Goal: Contribute content: Add original content to the website for others to see

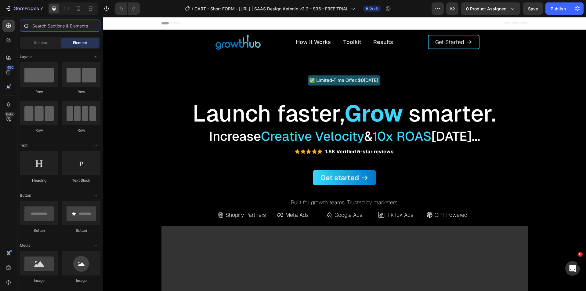
click at [43, 27] on input "text" at bounding box center [60, 26] width 81 height 12
click at [9, 89] on icon at bounding box center [9, 87] width 1 height 3
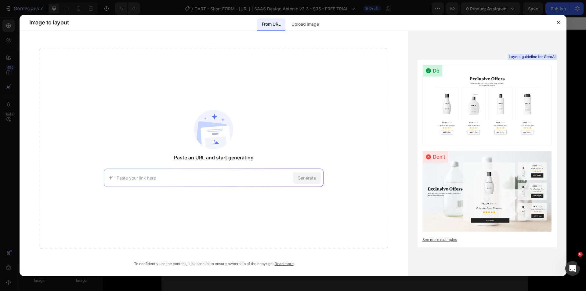
click at [7, 70] on div at bounding box center [293, 145] width 586 height 291
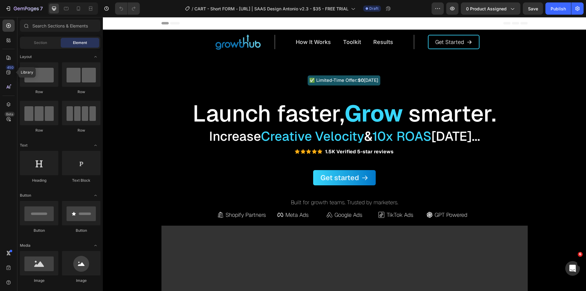
click at [7, 70] on div "450" at bounding box center [10, 67] width 9 height 5
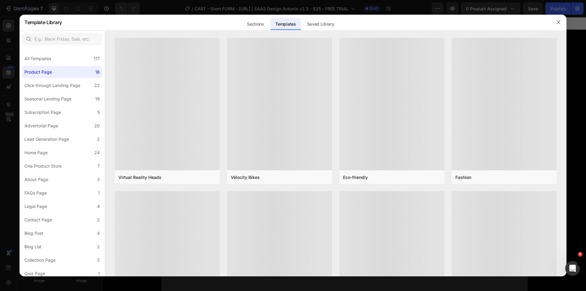
click at [7, 92] on div at bounding box center [293, 145] width 586 height 291
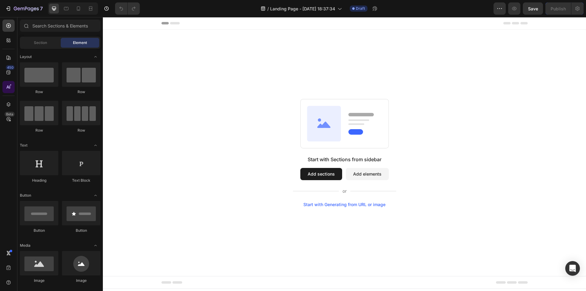
click at [6, 86] on icon at bounding box center [8, 87] width 6 height 6
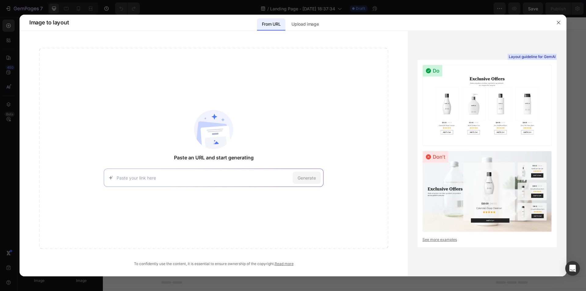
click at [213, 176] on input at bounding box center [204, 178] width 174 height 6
type input "[URL][DOMAIN_NAME]"
click at [316, 177] on div "Generate" at bounding box center [307, 178] width 28 height 12
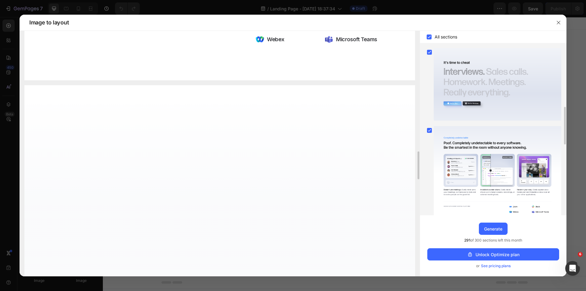
scroll to position [1279, 0]
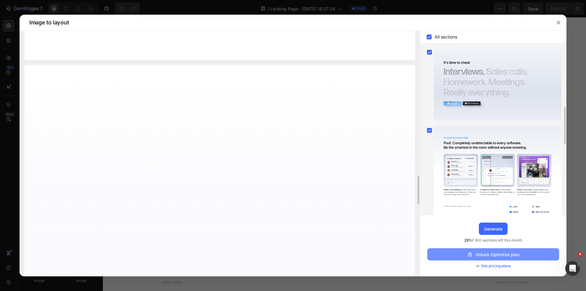
click at [494, 251] on button "Unlock Optimize plan" at bounding box center [494, 254] width 132 height 12
click at [491, 267] on span "See pricing plans" at bounding box center [496, 266] width 30 height 6
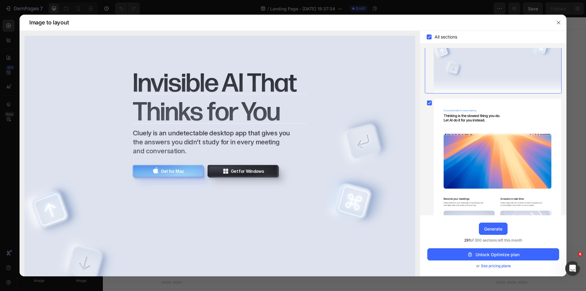
scroll to position [0, 0]
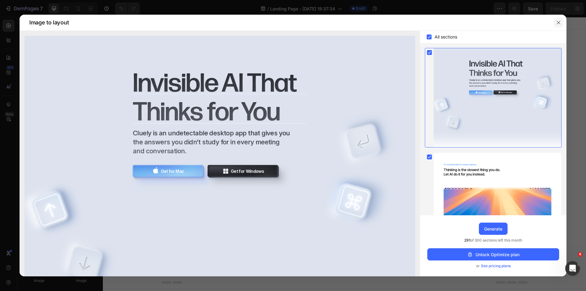
click at [559, 20] on icon "button" at bounding box center [558, 22] width 5 height 5
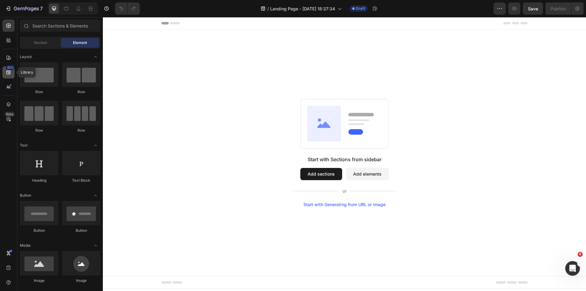
click at [9, 72] on icon at bounding box center [8, 73] width 4 height 4
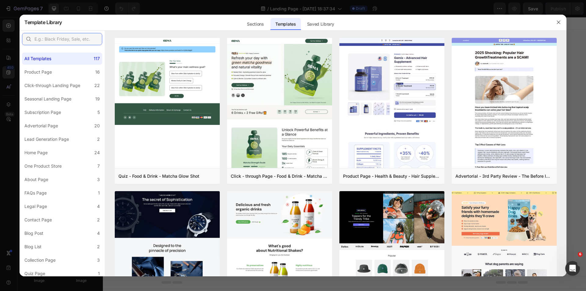
click at [46, 42] on input "text" at bounding box center [62, 39] width 80 height 12
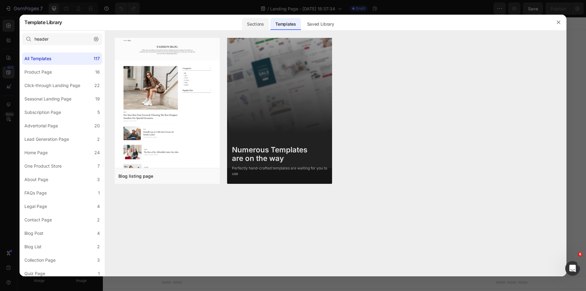
click at [252, 23] on div "Sections" at bounding box center [255, 24] width 27 height 12
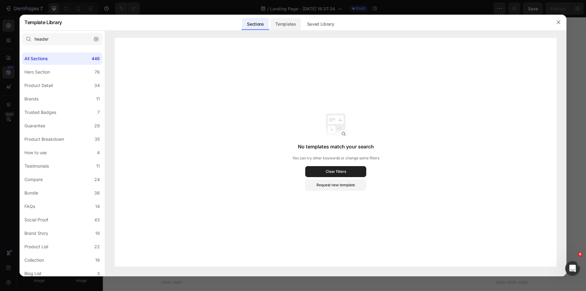
click at [282, 22] on div "Templates" at bounding box center [286, 24] width 30 height 12
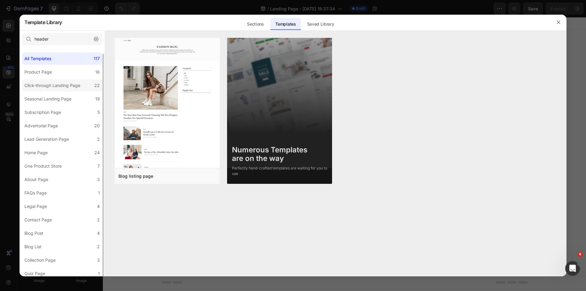
scroll to position [3, 0]
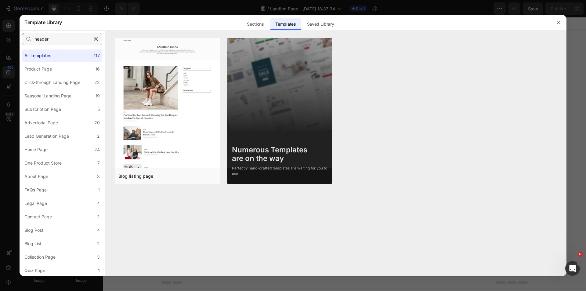
click at [54, 41] on input "header" at bounding box center [62, 39] width 80 height 12
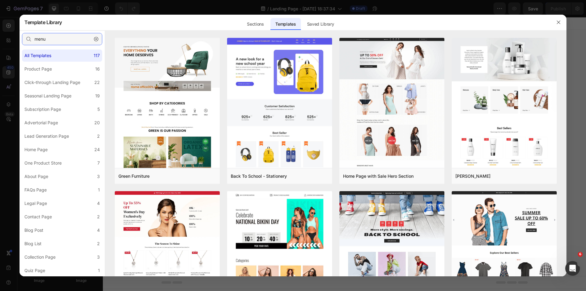
type input "menu"
click at [64, 144] on label "Home Page 24" at bounding box center [62, 150] width 80 height 12
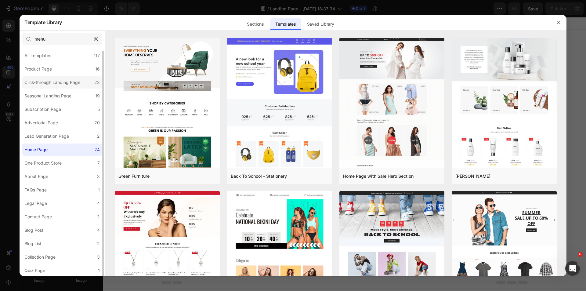
click at [73, 79] on div "Click-through Landing Page" at bounding box center [52, 82] width 56 height 7
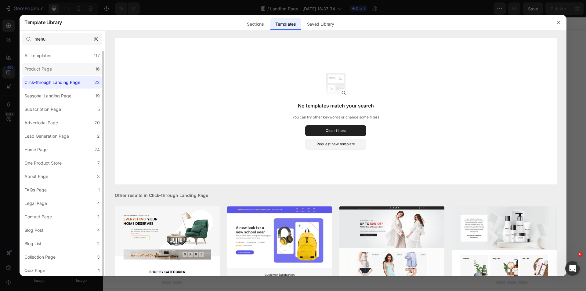
click at [73, 71] on label "Product Page 16" at bounding box center [62, 69] width 80 height 12
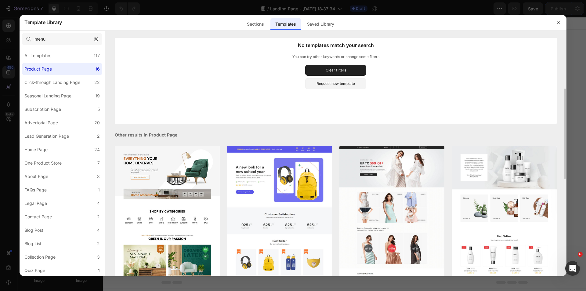
scroll to position [151, 0]
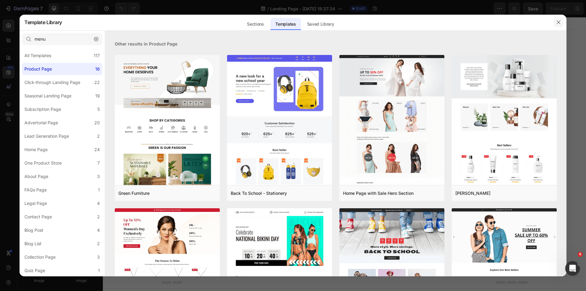
click at [556, 23] on icon "button" at bounding box center [558, 22] width 5 height 5
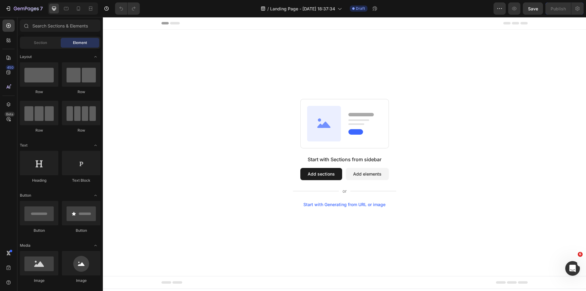
click at [274, 55] on div "Start with Sections from sidebar Add sections Add elements Start with Generatin…" at bounding box center [344, 153] width 483 height 246
click at [38, 24] on input "text" at bounding box center [60, 26] width 81 height 12
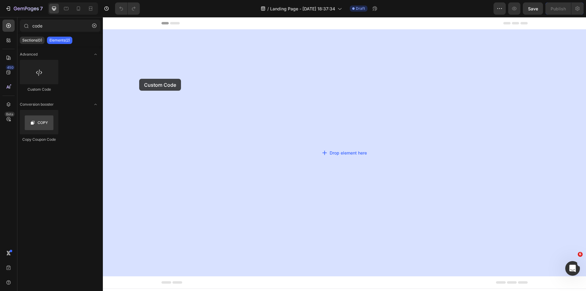
drag, startPoint x: 167, startPoint y: 96, endPoint x: 168, endPoint y: 75, distance: 21.1
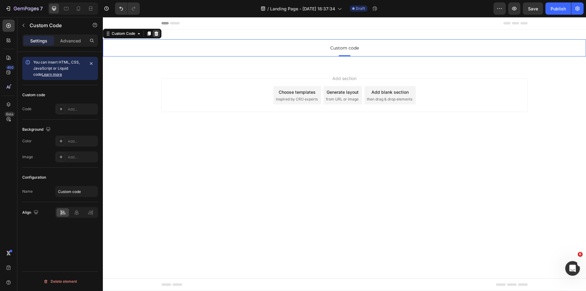
click at [158, 32] on icon at bounding box center [157, 33] width 4 height 4
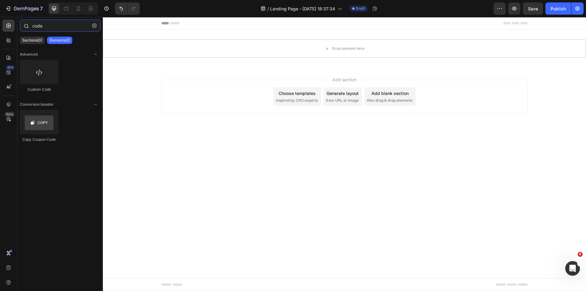
click at [40, 22] on input "code" at bounding box center [60, 26] width 81 height 12
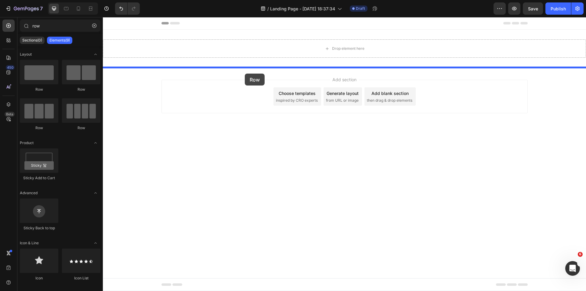
drag, startPoint x: 135, startPoint y: 96, endPoint x: 246, endPoint y: 67, distance: 115.1
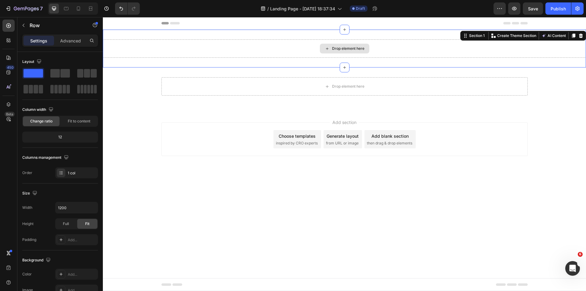
click at [429, 45] on div "Drop element here" at bounding box center [344, 48] width 483 height 18
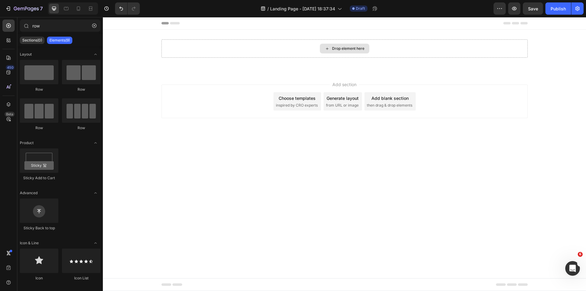
click at [429, 45] on div "Drop element here" at bounding box center [345, 48] width 366 height 18
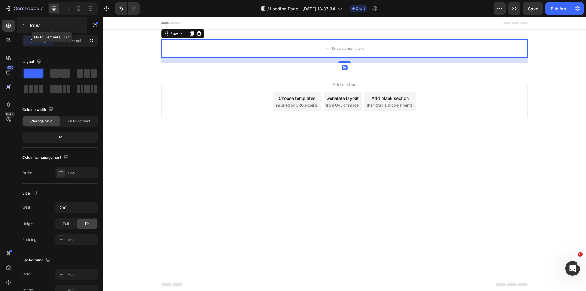
click at [32, 27] on p "Row" at bounding box center [56, 25] width 52 height 7
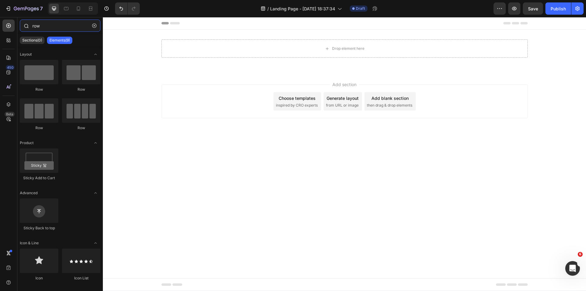
click at [41, 29] on input "row" at bounding box center [60, 26] width 81 height 12
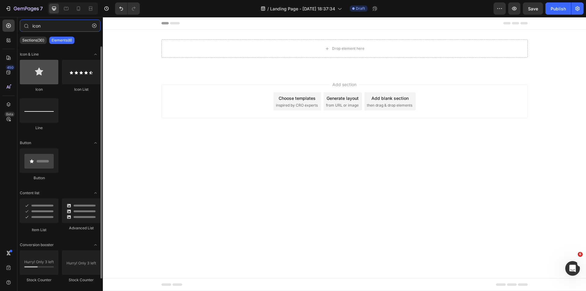
type input "icon"
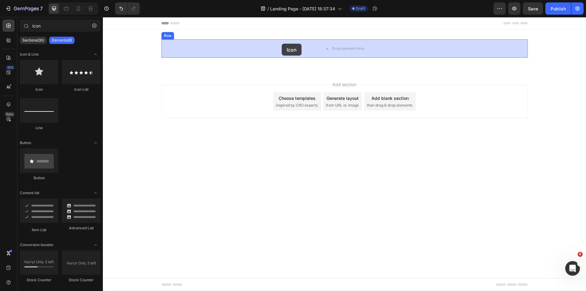
drag, startPoint x: 142, startPoint y: 86, endPoint x: 282, endPoint y: 44, distance: 146.2
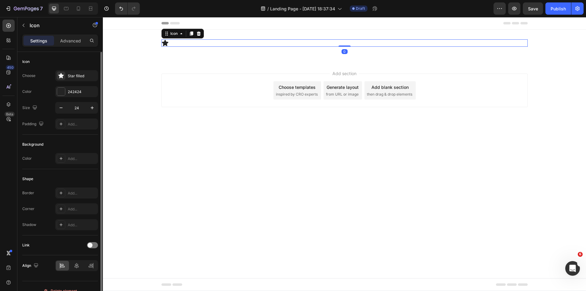
click at [73, 169] on div "Icon Choose Star filled Color 242424 Size 24 Padding Add..." at bounding box center [60, 202] width 76 height 66
click at [73, 73] on div "Star filled" at bounding box center [76, 75] width 43 height 11
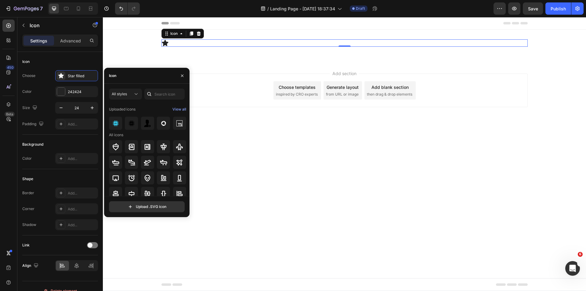
click at [144, 90] on div "All styles" at bounding box center [147, 94] width 76 height 11
click at [158, 92] on input "text" at bounding box center [164, 94] width 40 height 11
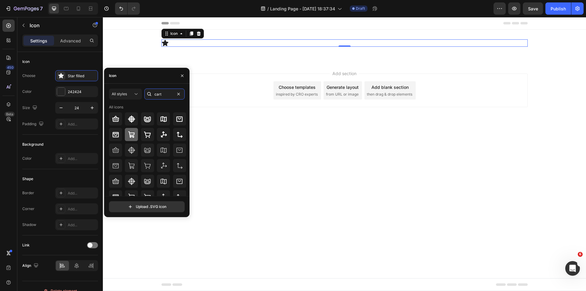
type input "cart"
click at [135, 132] on icon at bounding box center [131, 134] width 7 height 7
click at [171, 51] on div "Icon 0 Row" at bounding box center [344, 45] width 483 height 12
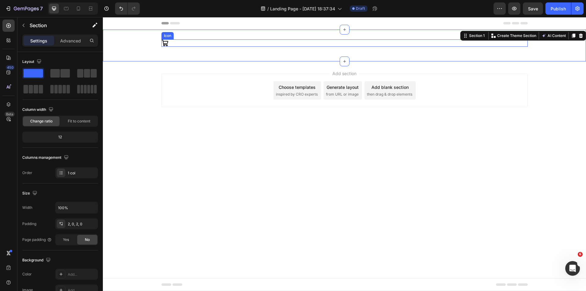
click at [173, 44] on div "Icon" at bounding box center [345, 42] width 366 height 7
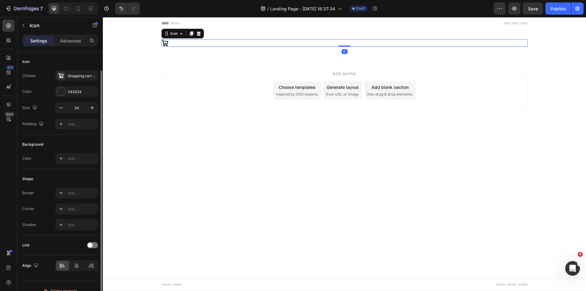
scroll to position [9, 0]
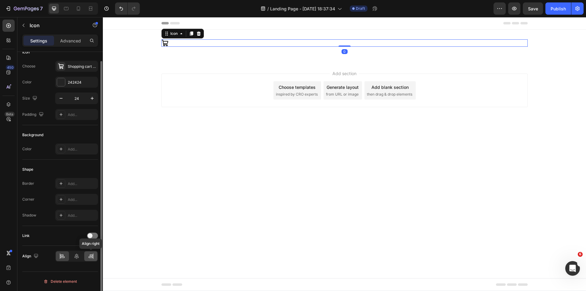
click at [90, 257] on icon at bounding box center [91, 256] width 6 height 6
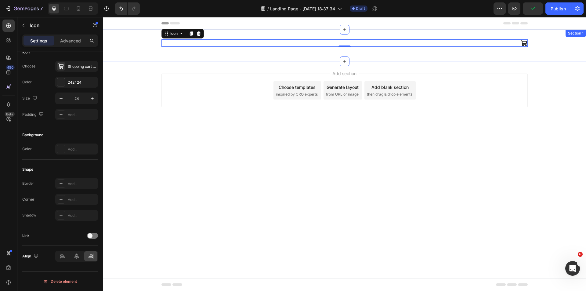
click at [154, 50] on div "Icon 0 Row" at bounding box center [344, 45] width 483 height 12
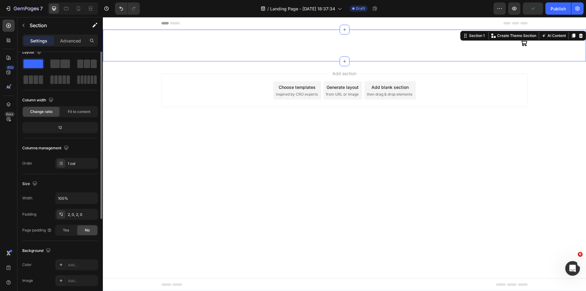
scroll to position [0, 0]
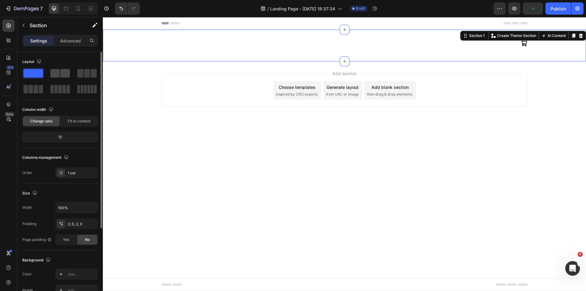
click at [65, 73] on span at bounding box center [64, 73] width 9 height 9
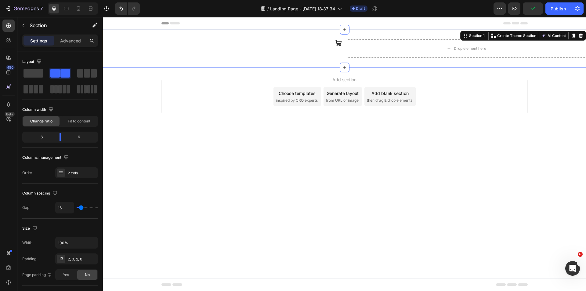
click at [202, 50] on div "Icon Row" at bounding box center [222, 48] width 239 height 18
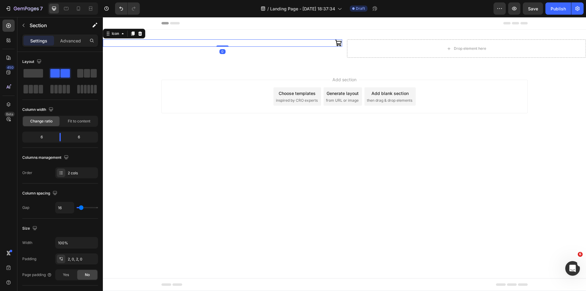
click at [337, 41] on icon at bounding box center [338, 42] width 7 height 7
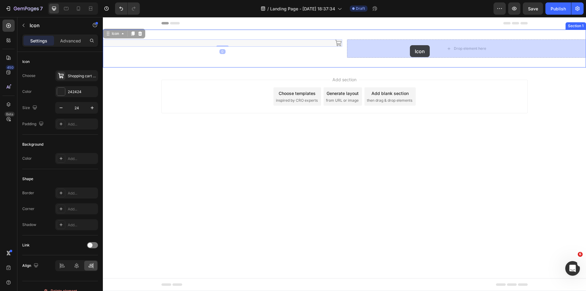
drag, startPoint x: 272, startPoint y: 44, endPoint x: 404, endPoint y: 45, distance: 132.5
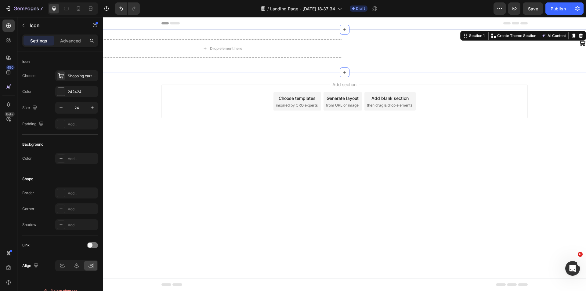
click at [302, 62] on div "Drop element here Row" at bounding box center [222, 50] width 239 height 23
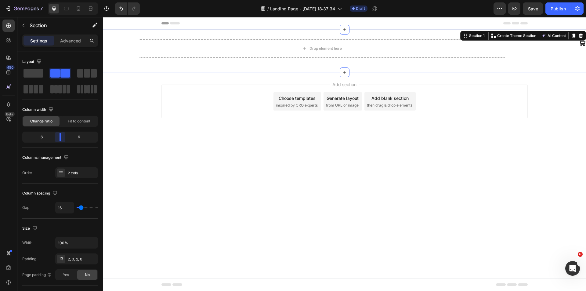
drag, startPoint x: 62, startPoint y: 134, endPoint x: 153, endPoint y: 131, distance: 91.7
click at [153, 0] on body "7 Version history / Landing Page - [DATE] 18:37:34 Draft Preview Save Publish 4…" at bounding box center [293, 0] width 586 height 0
drag, startPoint x: 82, startPoint y: 137, endPoint x: 378, endPoint y: 34, distance: 312.8
click at [82, 0] on body "7 Version history / Landing Page - [DATE] 18:37:34 Draft Preview Save Publish 4…" at bounding box center [293, 0] width 586 height 0
click at [386, 69] on div "Drop element here Row Icon Section 1 Create Theme Section AI Content Write with…" at bounding box center [344, 51] width 483 height 43
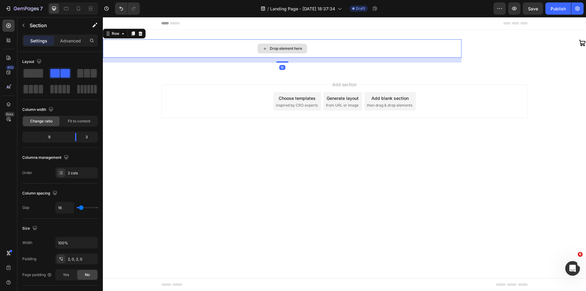
click at [320, 49] on div "Drop element here" at bounding box center [282, 48] width 359 height 18
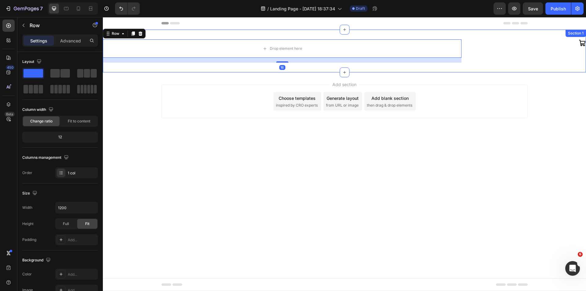
click at [234, 30] on div "Drop element here Row 16 Icon Section 1" at bounding box center [344, 51] width 483 height 43
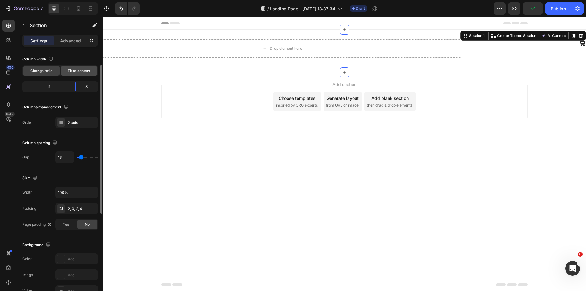
scroll to position [40, 0]
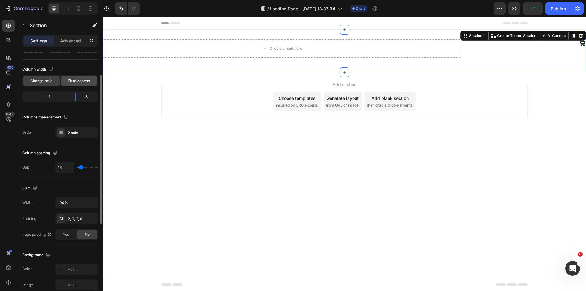
click at [78, 77] on div "Fit to content" at bounding box center [79, 81] width 37 height 10
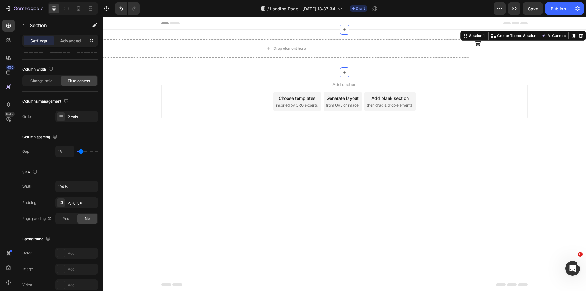
click at [479, 46] on icon at bounding box center [478, 43] width 6 height 6
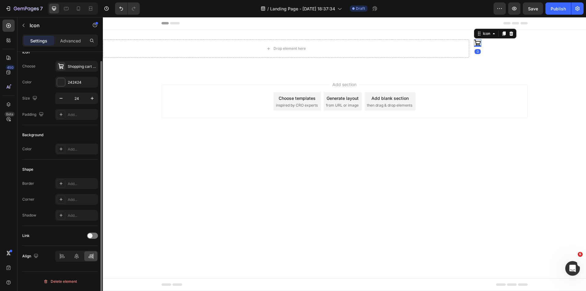
scroll to position [0, 0]
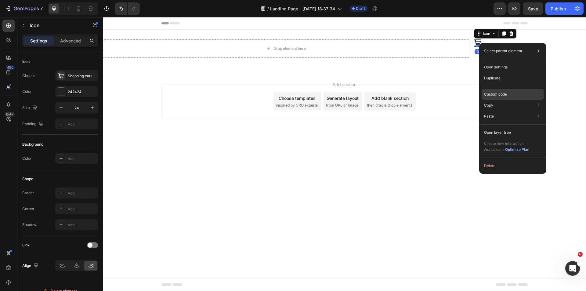
click at [498, 93] on p "Custom code" at bounding box center [495, 94] width 23 height 5
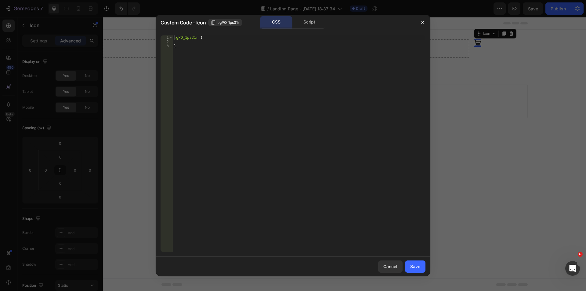
click at [311, 22] on div "Script" at bounding box center [309, 22] width 32 height 12
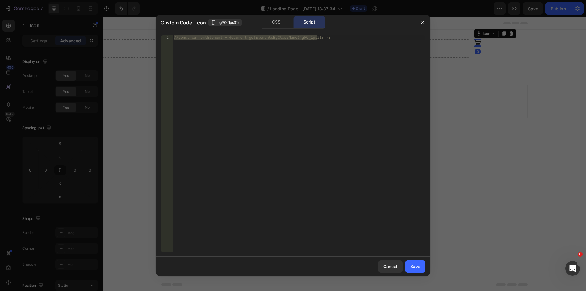
click at [291, 81] on div "//const currentElement = document.getElementsByClassName('gPQ_1ps31r');" at bounding box center [299, 143] width 253 height 217
type textarea "//const currentElement = document.getElementsByClassName('gPQ_1ps31r');"
drag, startPoint x: 291, startPoint y: 81, endPoint x: 264, endPoint y: 64, distance: 31.5
click at [265, 64] on div "//const currentElement = document.getElementsByClassName('gPQ_1ps31r');" at bounding box center [299, 147] width 253 height 225
paste textarea
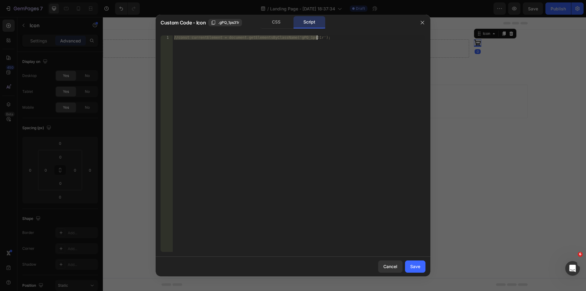
scroll to position [36, 0]
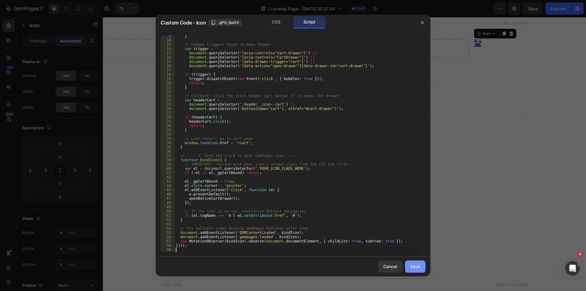
click at [407, 263] on button "Save" at bounding box center [415, 266] width 20 height 12
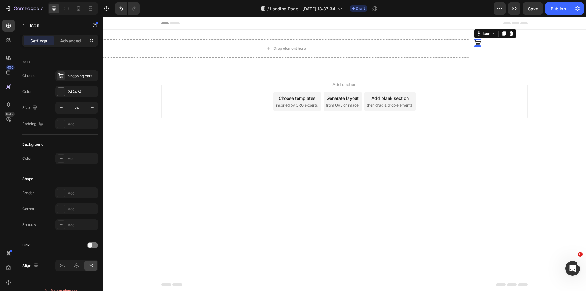
click at [536, 15] on div "7 Version history / Landing Page - [DATE] 18:37:34 Draft Preview Save Publish" at bounding box center [293, 8] width 586 height 17
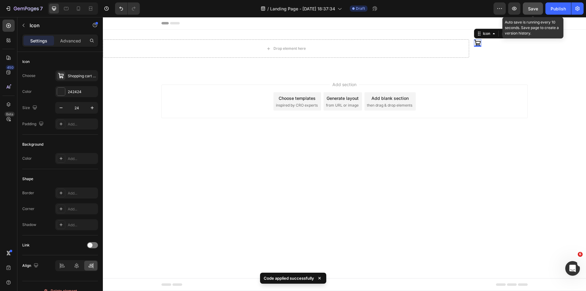
click at [539, 10] on button "Save" at bounding box center [533, 8] width 20 height 12
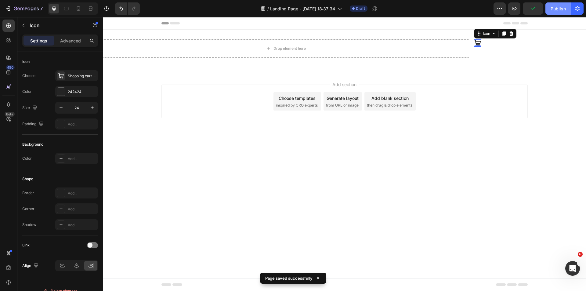
click at [551, 10] on button "Publish" at bounding box center [559, 8] width 26 height 12
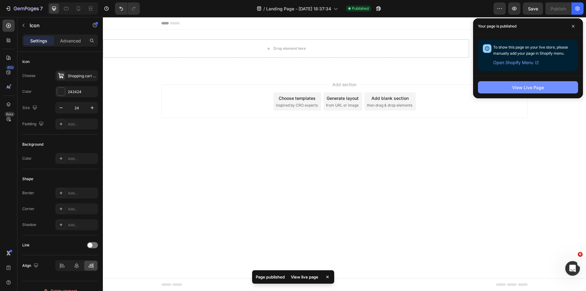
click at [490, 82] on button "View Live Page" at bounding box center [528, 87] width 100 height 12
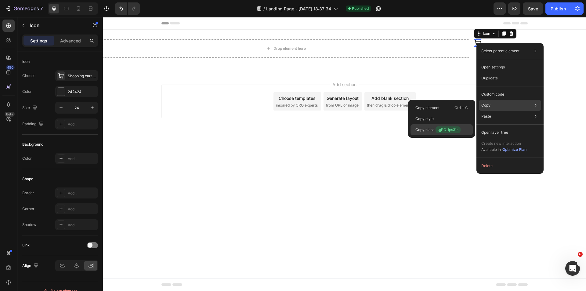
click at [447, 132] on span ".gPQ_1ps31r" at bounding box center [448, 129] width 25 height 7
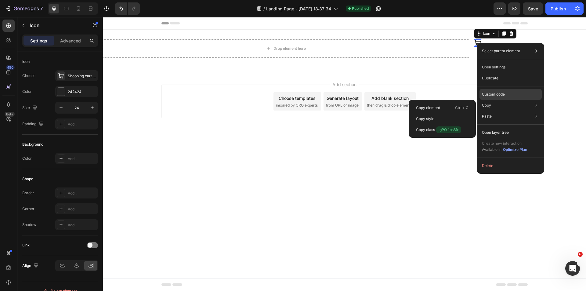
click at [500, 111] on div "Custom code" at bounding box center [511, 116] width 62 height 11
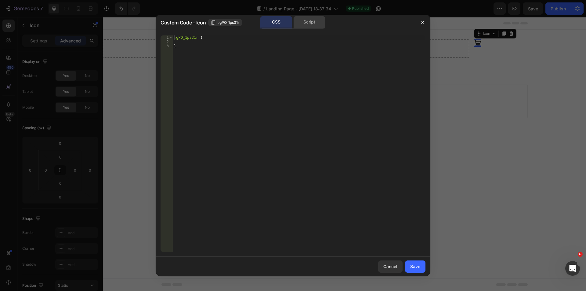
click at [308, 21] on div "Script" at bounding box center [309, 22] width 32 height 12
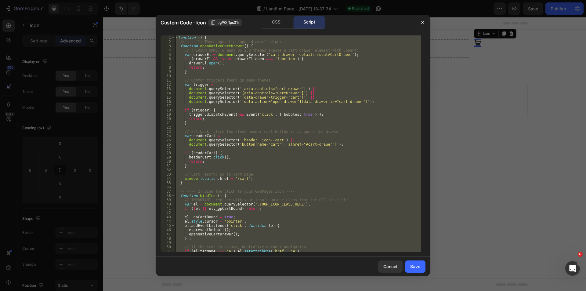
click at [314, 66] on div "( function ( ) { // ---- 1) Theme-agnostic "open drawer" helper ---- function o…" at bounding box center [298, 143] width 246 height 217
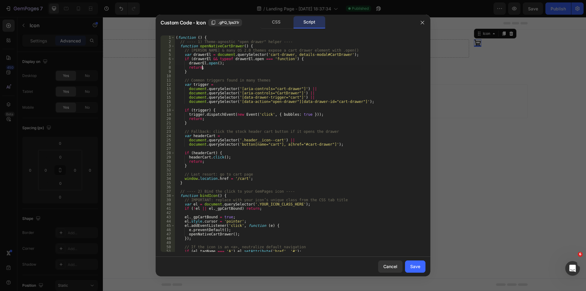
type textarea "})();"
paste textarea
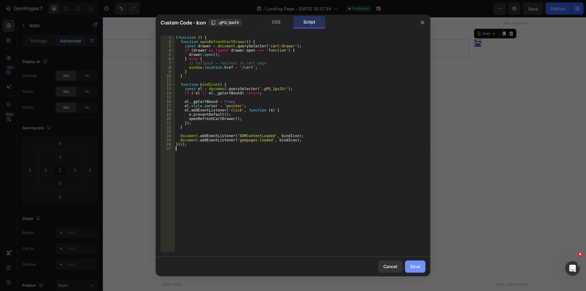
click at [412, 266] on div "Save" at bounding box center [415, 266] width 10 height 6
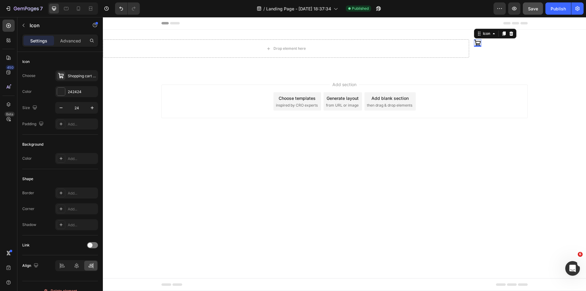
click at [533, 9] on span "Save" at bounding box center [533, 8] width 10 height 5
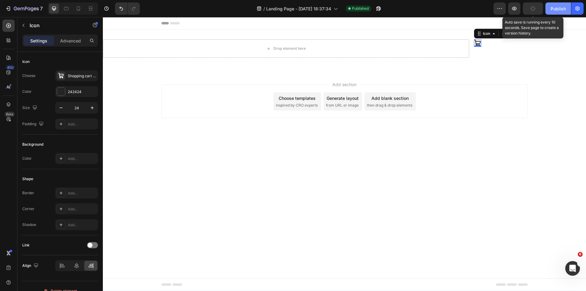
click at [550, 9] on button "Publish" at bounding box center [559, 8] width 26 height 12
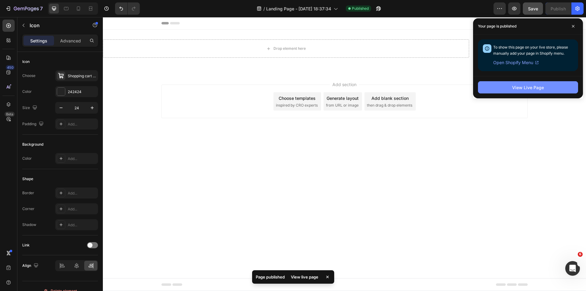
click at [512, 87] on button "View Live Page" at bounding box center [528, 87] width 100 height 12
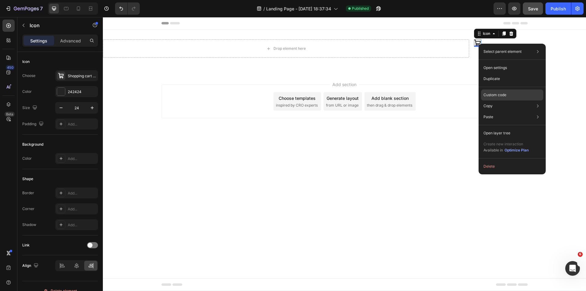
click at [494, 95] on p "Custom code" at bounding box center [495, 94] width 23 height 5
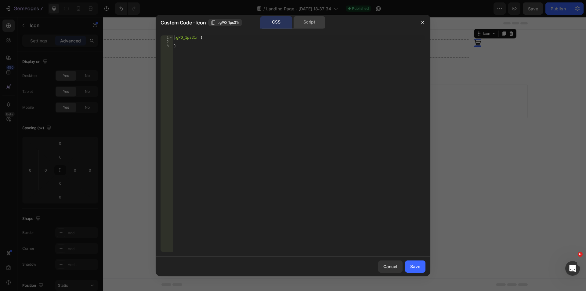
click at [311, 22] on div "Script" at bounding box center [309, 22] width 32 height 12
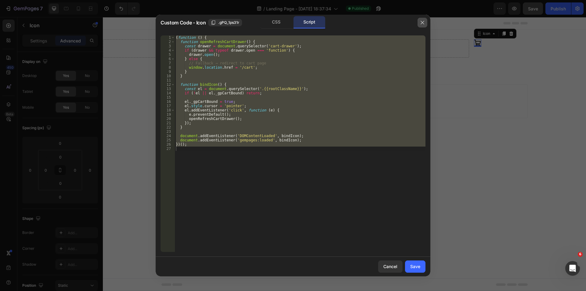
click at [419, 23] on button "button" at bounding box center [423, 23] width 10 height 10
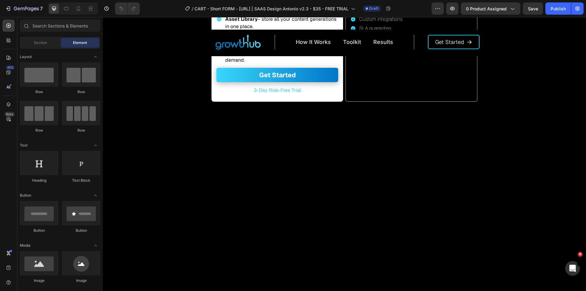
scroll to position [855, 0]
